Goal: Check status: Check status

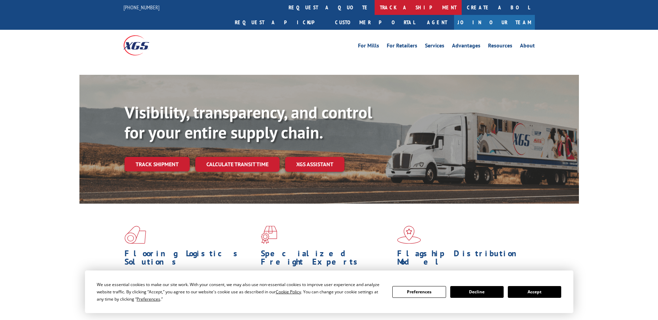
click at [374, 5] on link "track a shipment" at bounding box center [417, 7] width 87 height 15
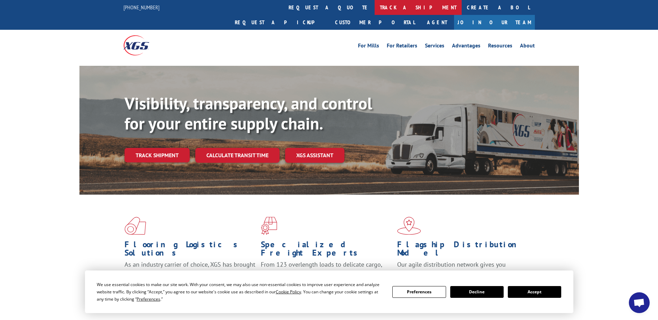
click at [374, 13] on link "track a shipment" at bounding box center [417, 7] width 87 height 15
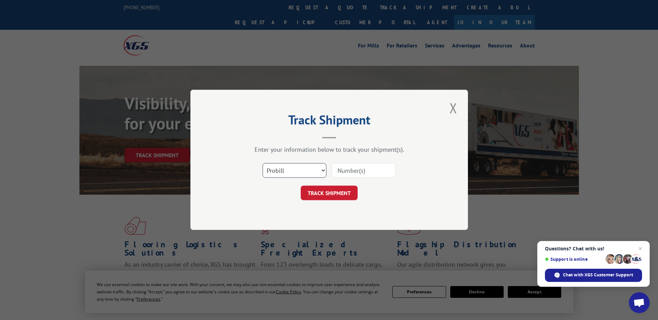
click at [314, 171] on select "Select category... Probill BOL PO" at bounding box center [294, 171] width 64 height 15
drag, startPoint x: 417, startPoint y: 191, endPoint x: 402, endPoint y: 191, distance: 14.9
click at [416, 191] on div "TRACK SHIPMENT" at bounding box center [329, 193] width 208 height 15
click at [346, 195] on button "TRACK SHIPMENT" at bounding box center [329, 193] width 57 height 15
click at [344, 165] on input at bounding box center [363, 171] width 64 height 15
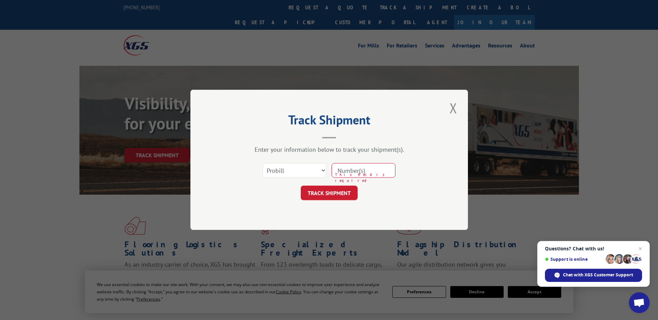
paste input "07505174"
type input "07505174"
click at [340, 194] on button "TRACK SHIPMENT" at bounding box center [329, 193] width 57 height 15
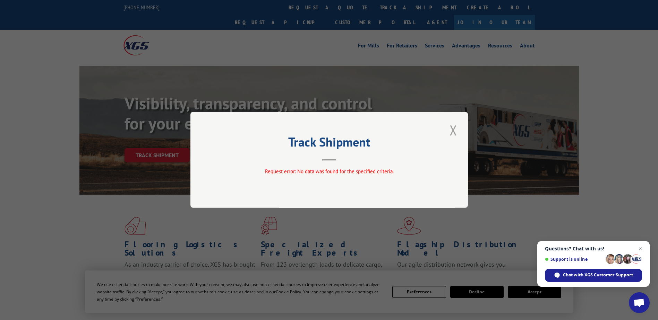
click at [451, 134] on button "Close modal" at bounding box center [453, 130] width 12 height 19
